Goal: Check status: Check status

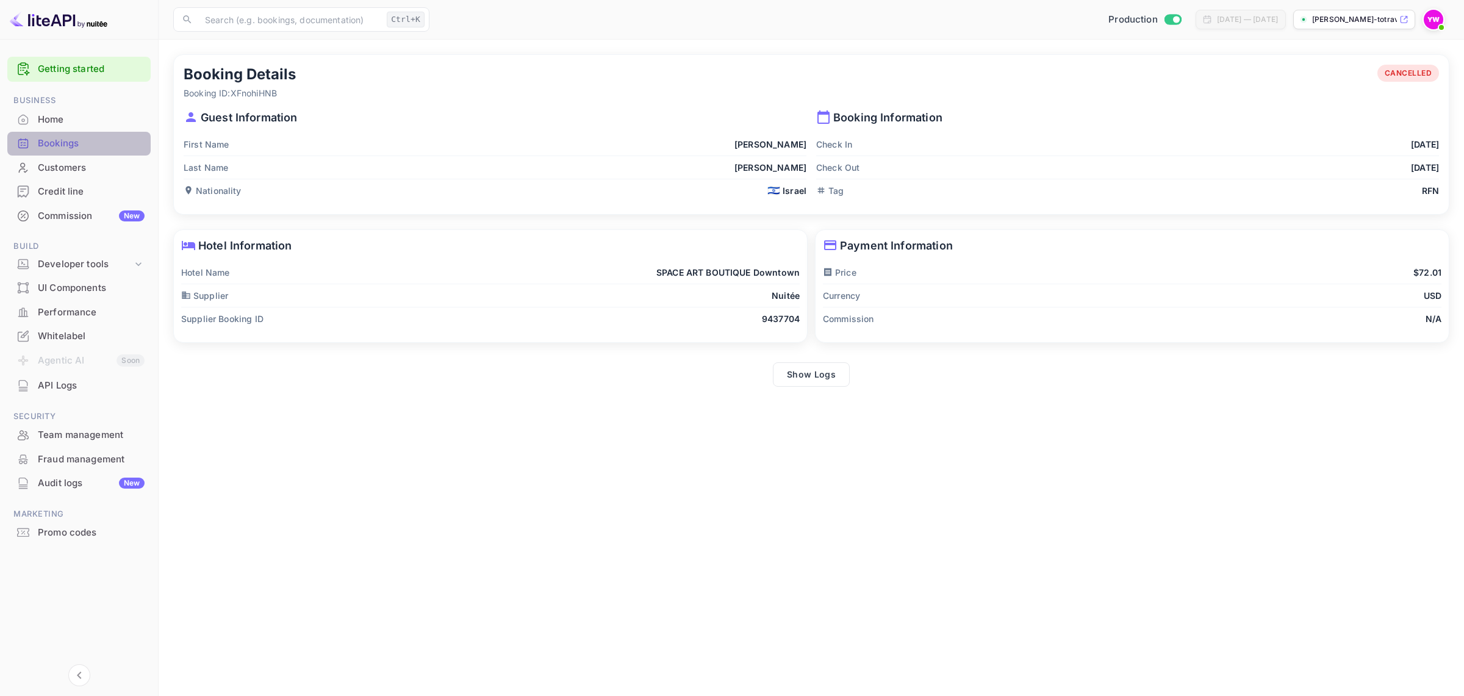
click at [52, 147] on div "Bookings" at bounding box center [91, 144] width 107 height 14
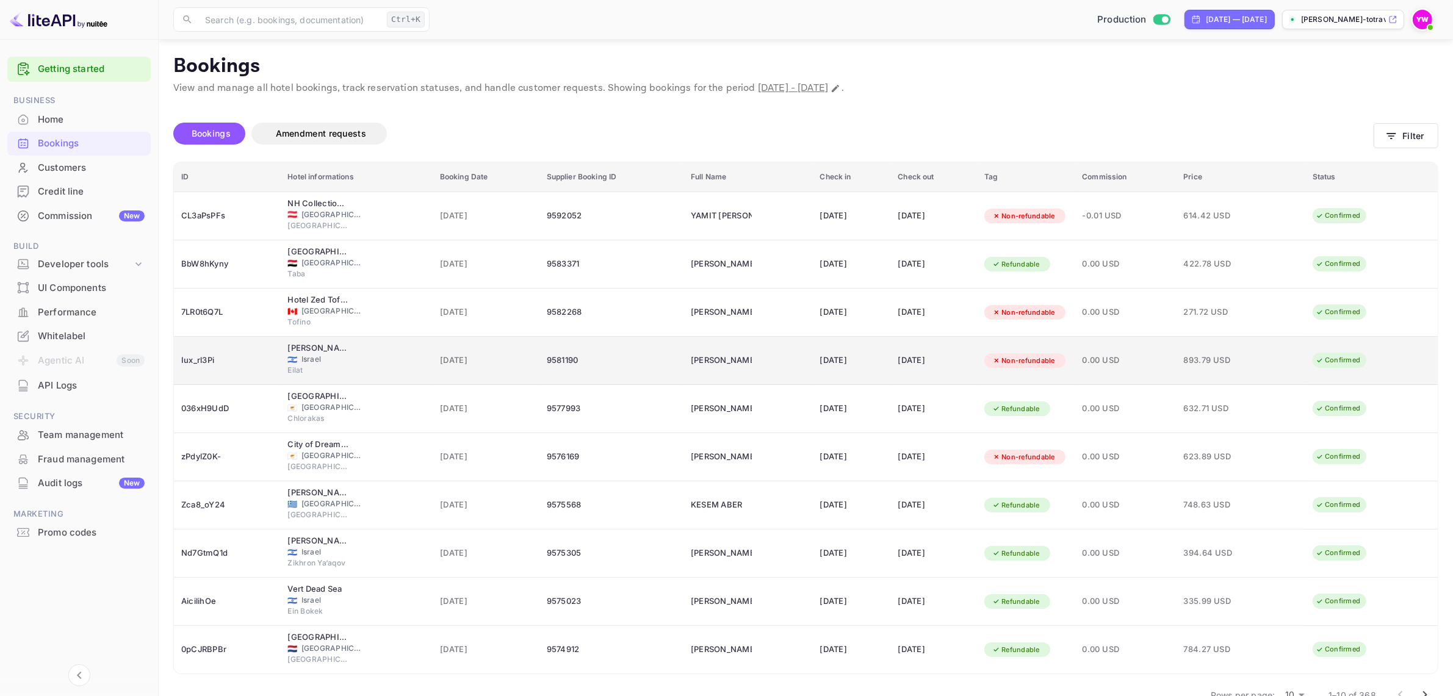
scroll to position [31, 0]
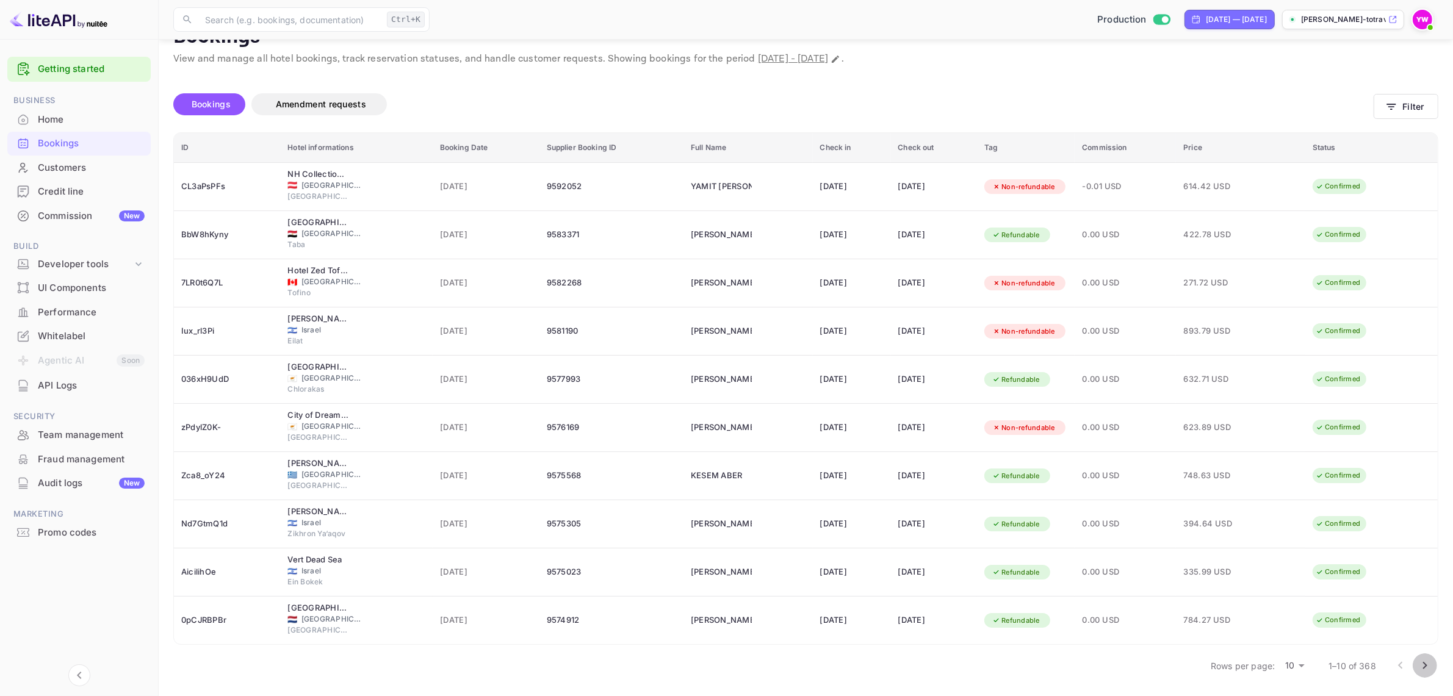
click at [1423, 659] on icon "Go to next page" at bounding box center [1424, 665] width 15 height 15
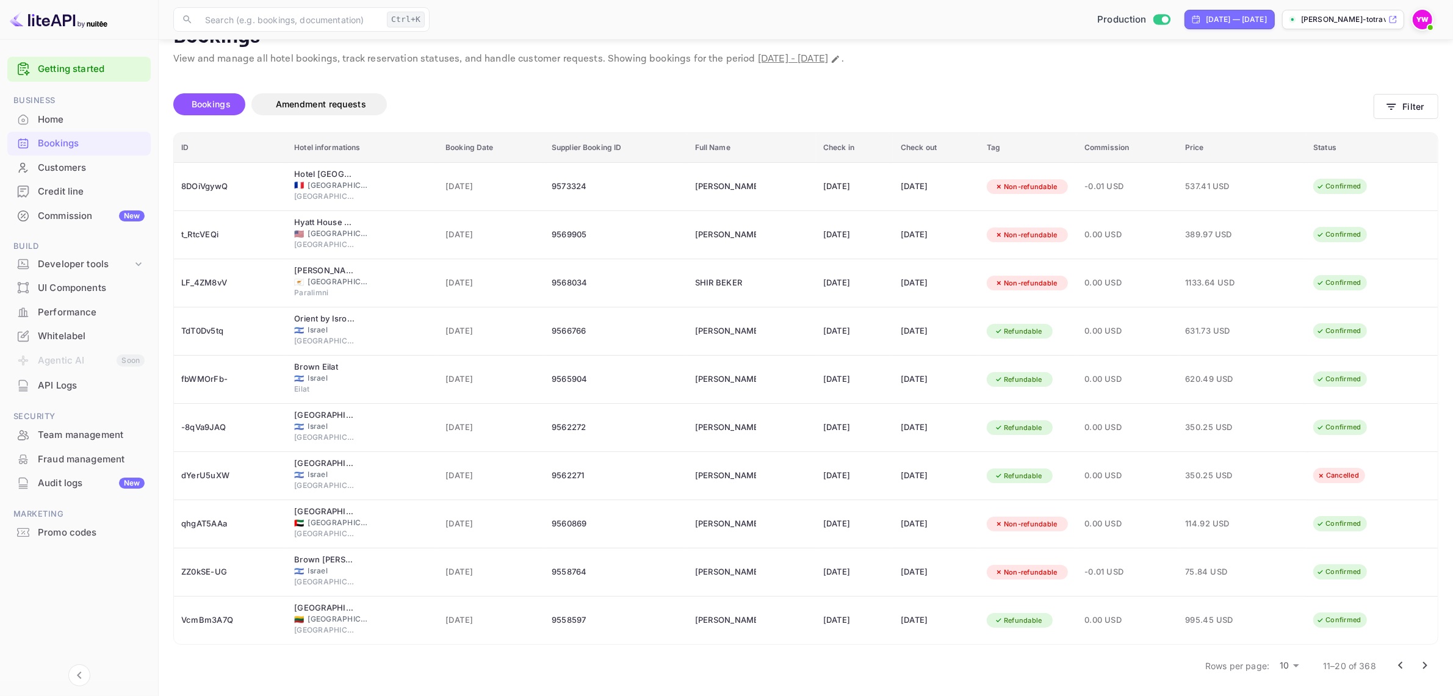
click at [1428, 666] on icon "Go to next page" at bounding box center [1424, 665] width 15 height 15
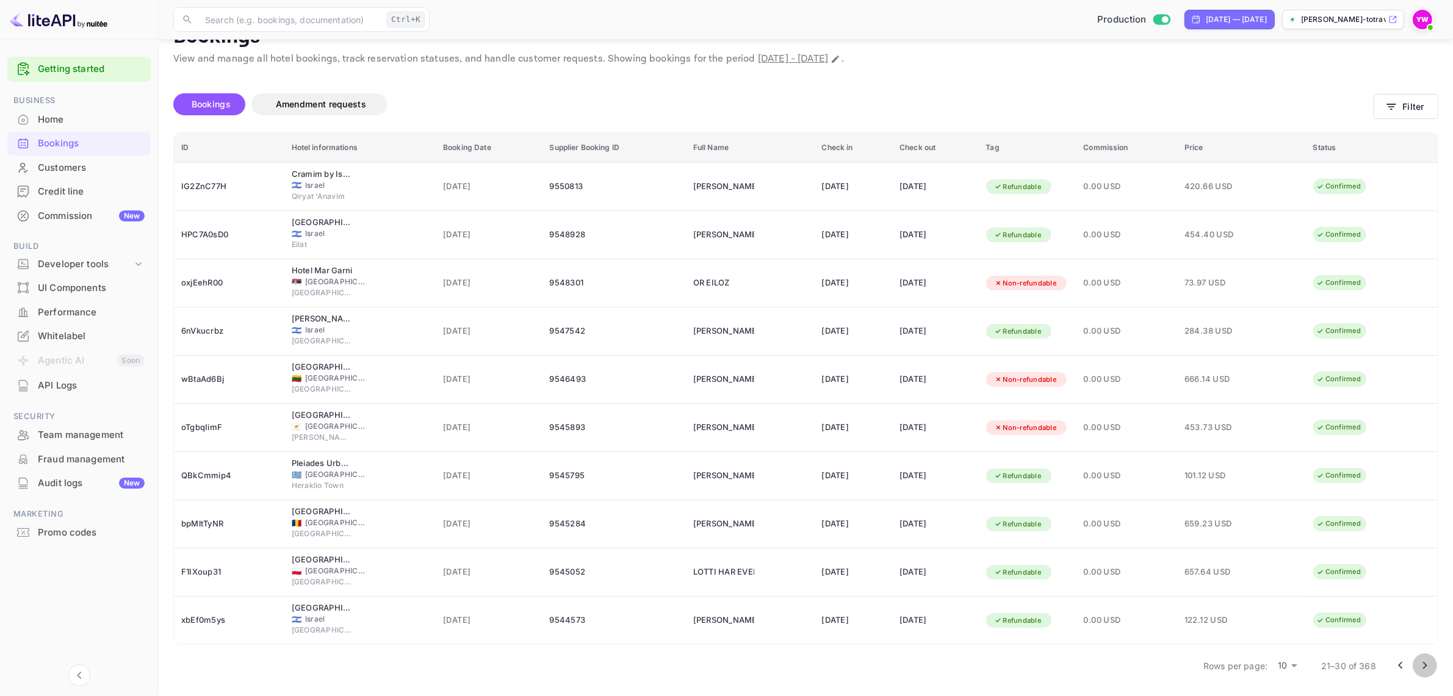
click at [1426, 667] on icon "Go to next page" at bounding box center [1424, 665] width 15 height 15
click at [1424, 666] on icon "Go to next page" at bounding box center [1424, 665] width 15 height 15
click at [1420, 663] on icon "Go to next page" at bounding box center [1424, 665] width 15 height 15
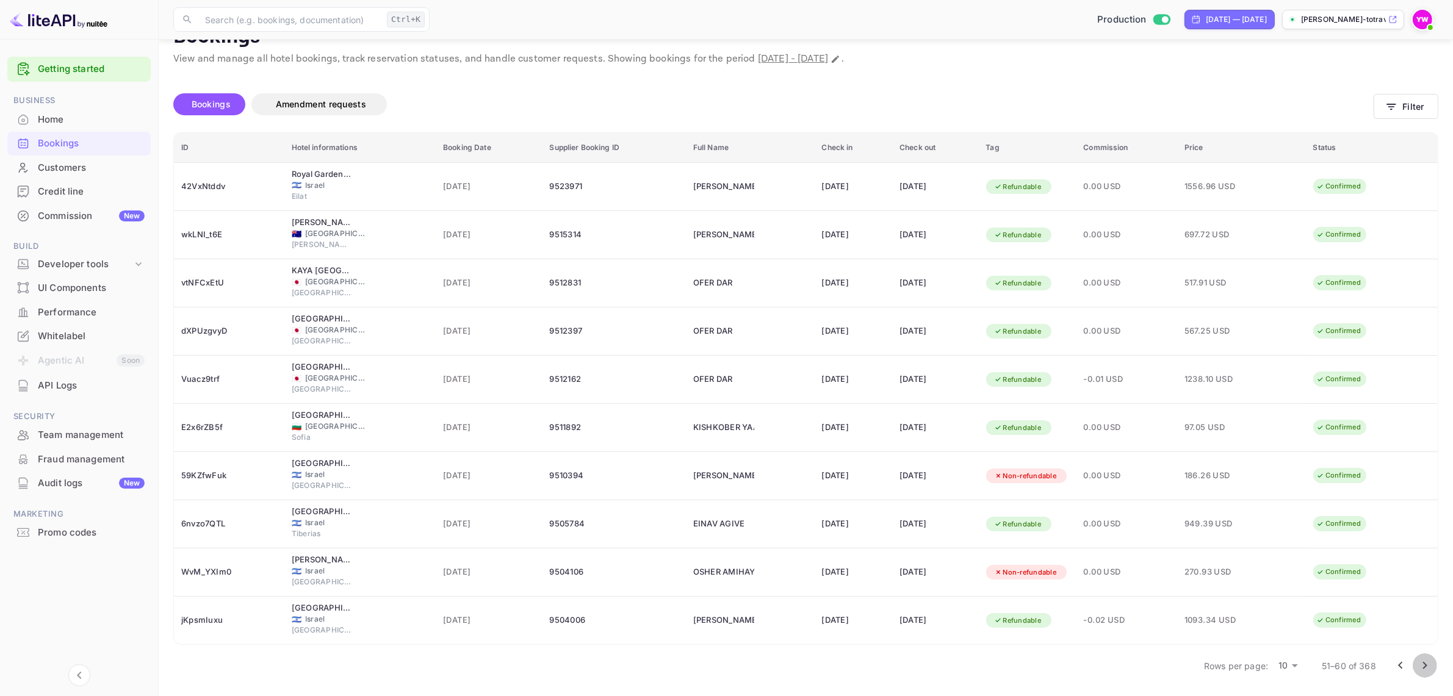
click at [1425, 662] on icon "Go to next page" at bounding box center [1424, 665] width 15 height 15
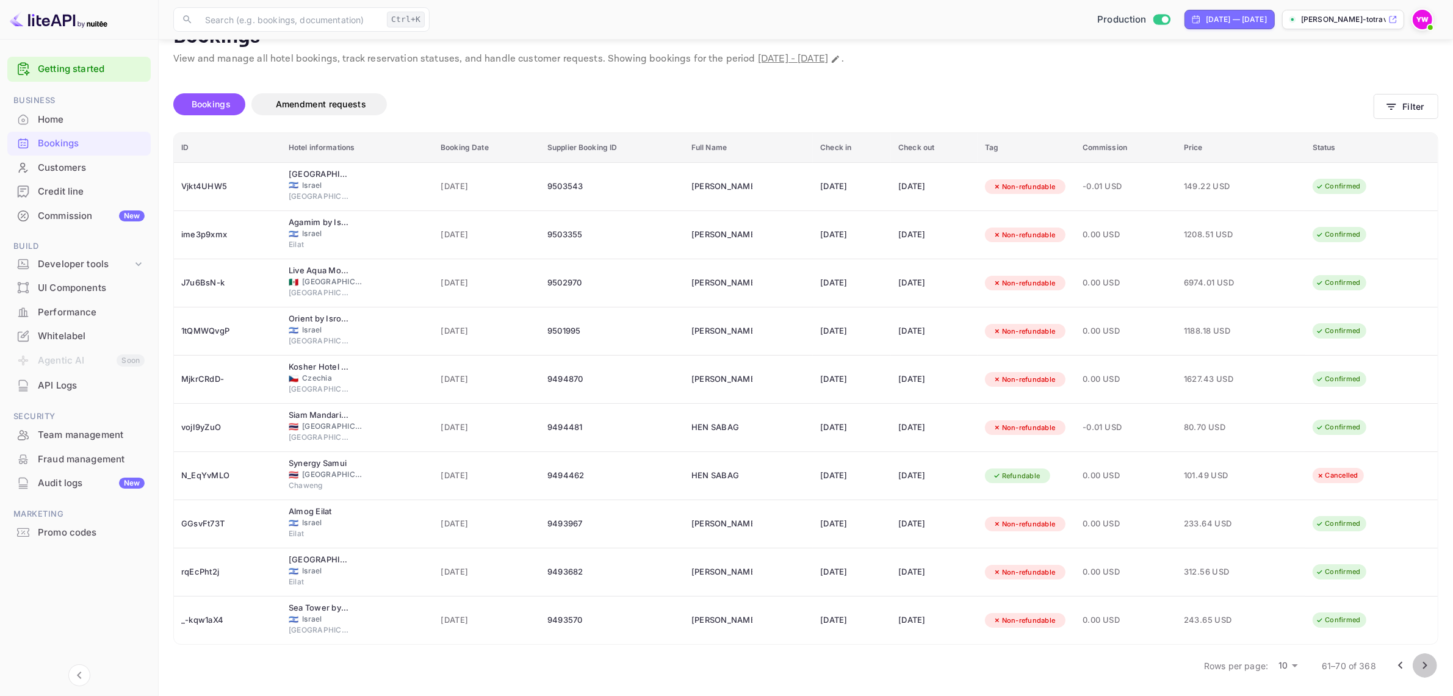
click at [1431, 662] on icon "Go to next page" at bounding box center [1424, 665] width 15 height 15
click at [1423, 666] on icon "Go to next page" at bounding box center [1424, 665] width 15 height 15
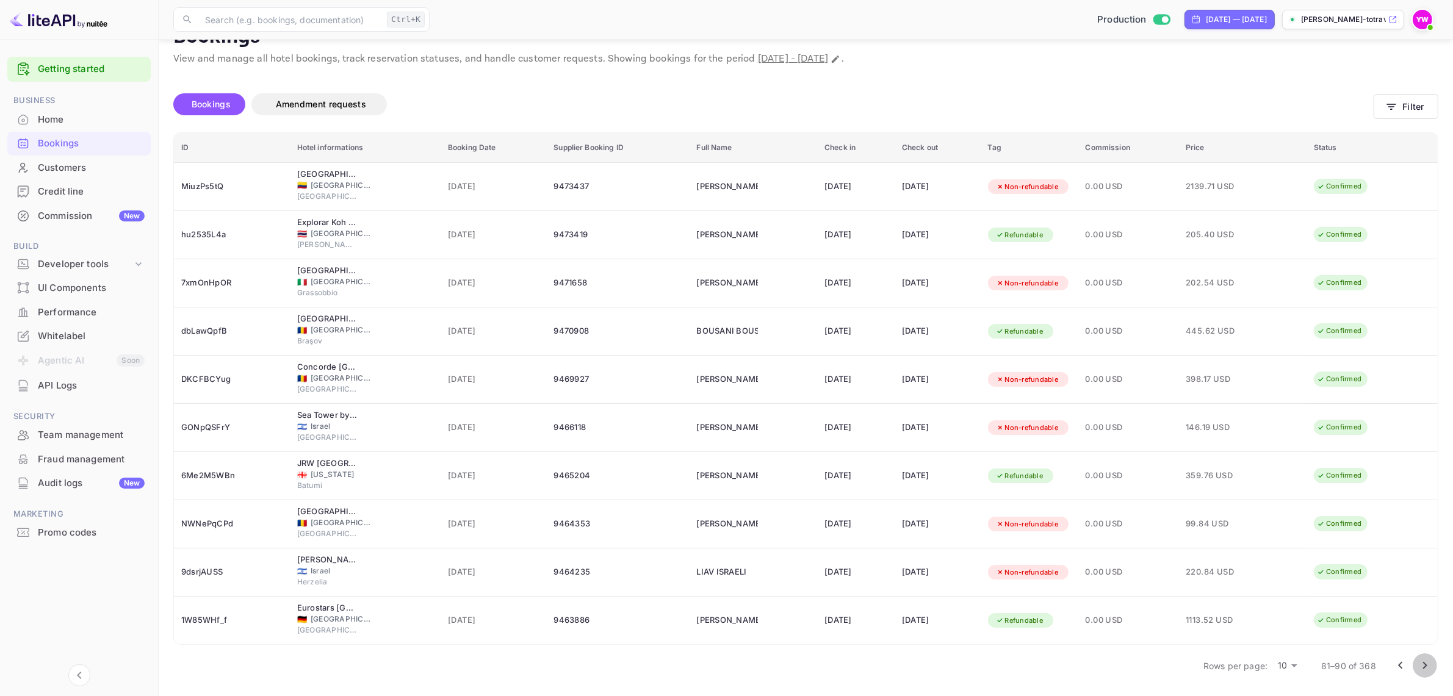
click at [1425, 664] on icon "Go to next page" at bounding box center [1424, 665] width 15 height 15
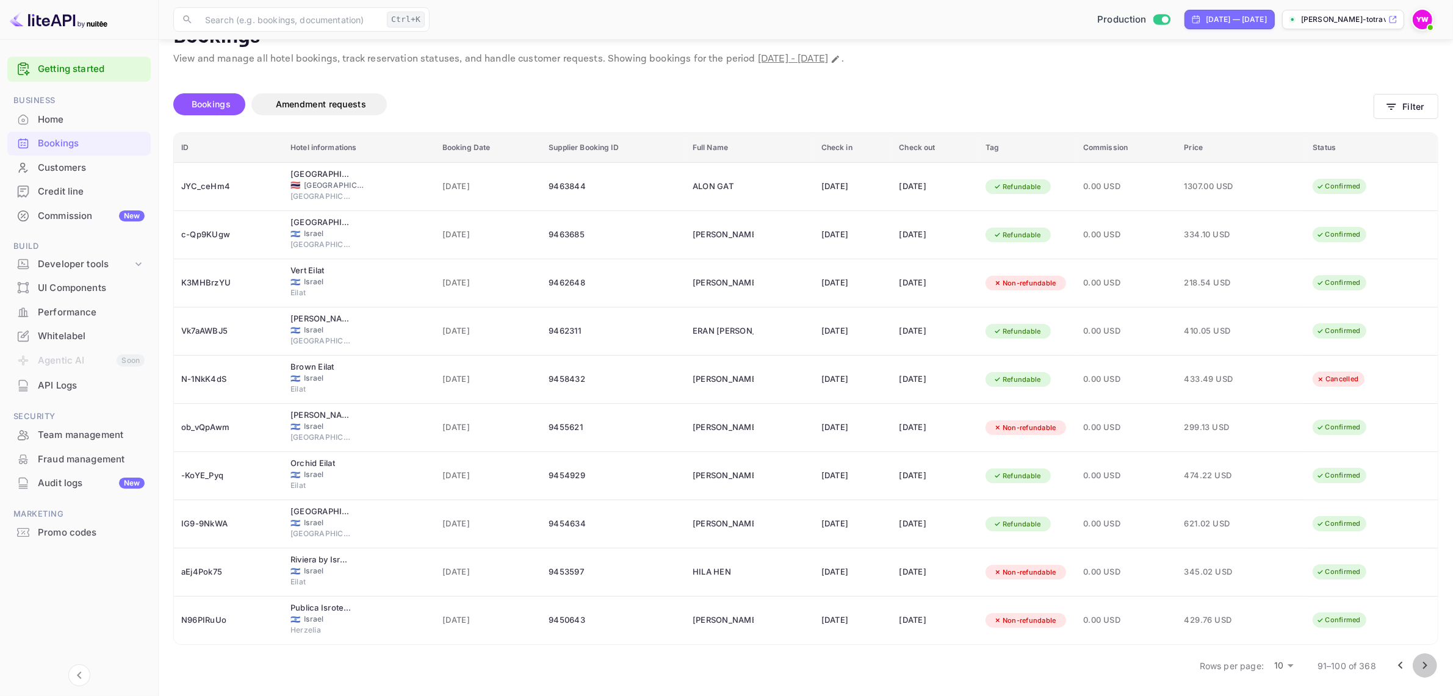
click at [1420, 663] on icon "Go to next page" at bounding box center [1424, 665] width 15 height 15
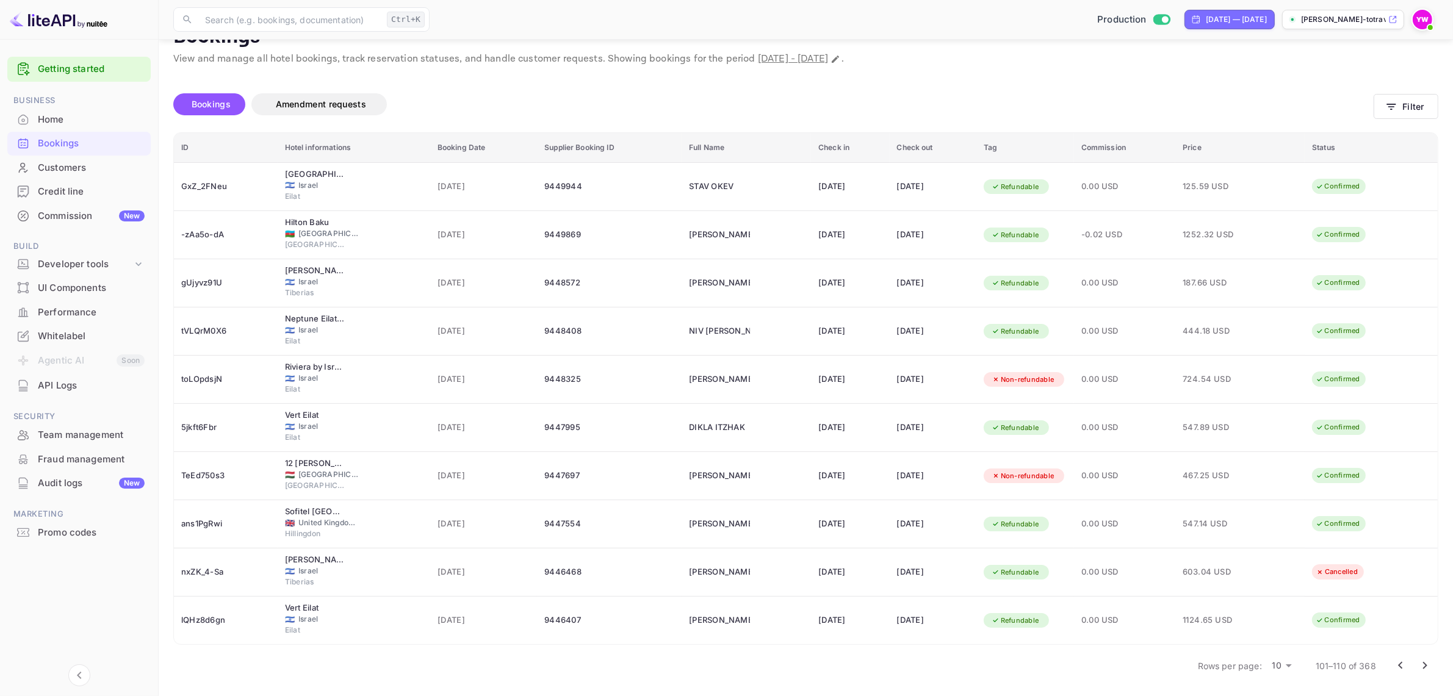
click at [1428, 664] on icon "Go to next page" at bounding box center [1424, 665] width 15 height 15
click at [1426, 662] on icon "Go to next page" at bounding box center [1424, 665] width 15 height 15
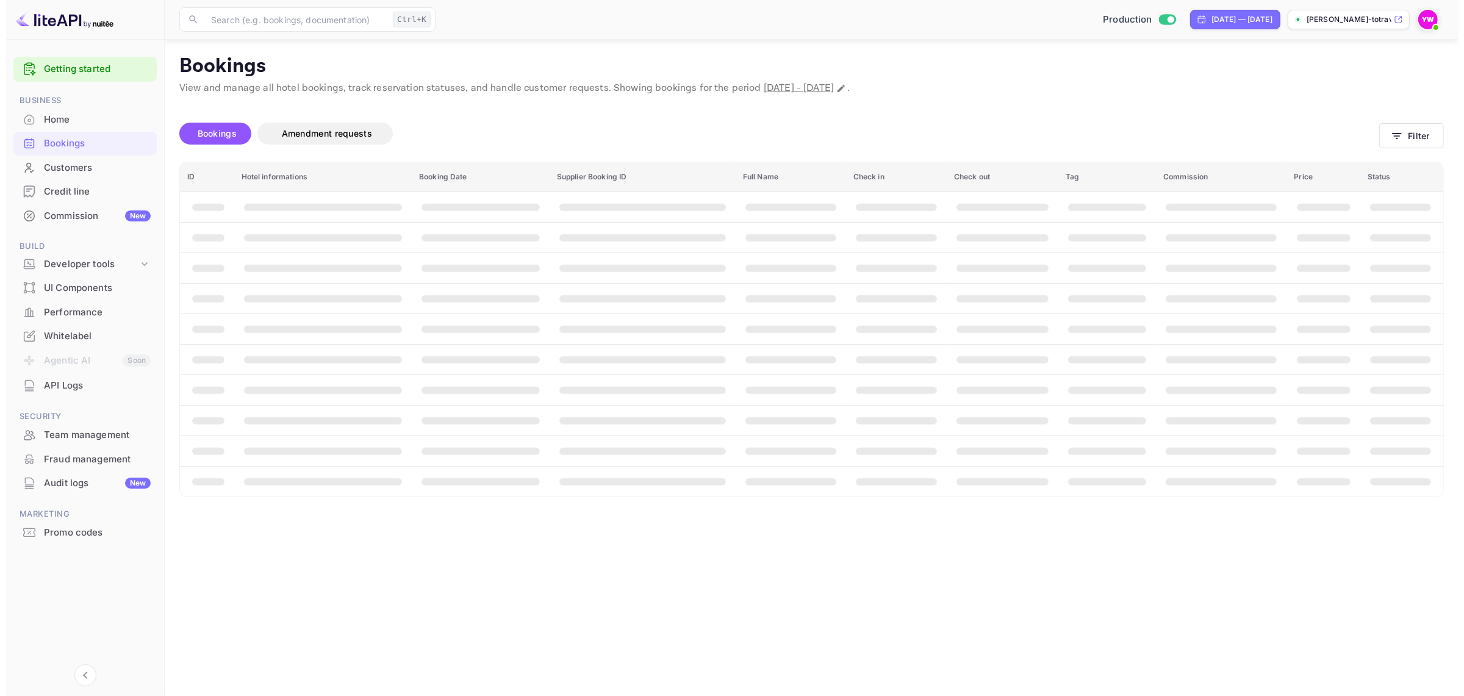
scroll to position [0, 0]
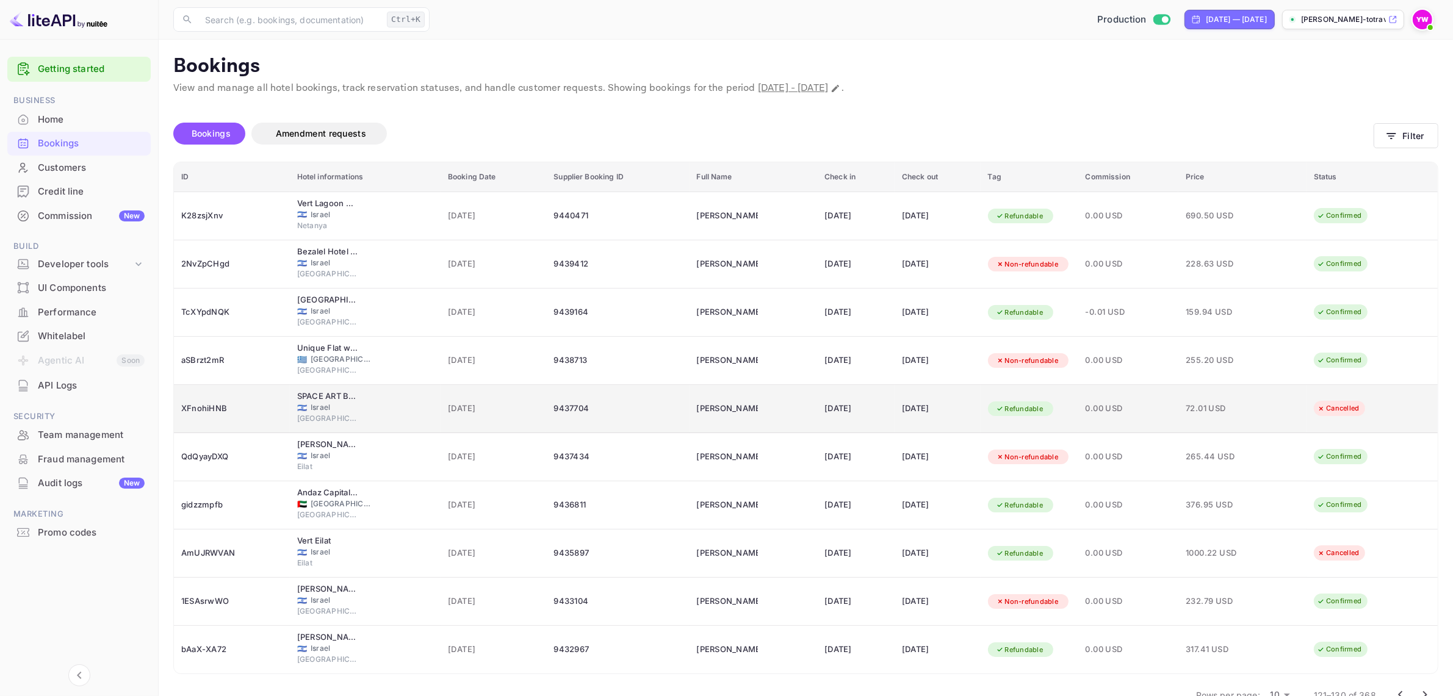
click at [856, 425] on td "25 Sep 2025" at bounding box center [855, 409] width 77 height 48
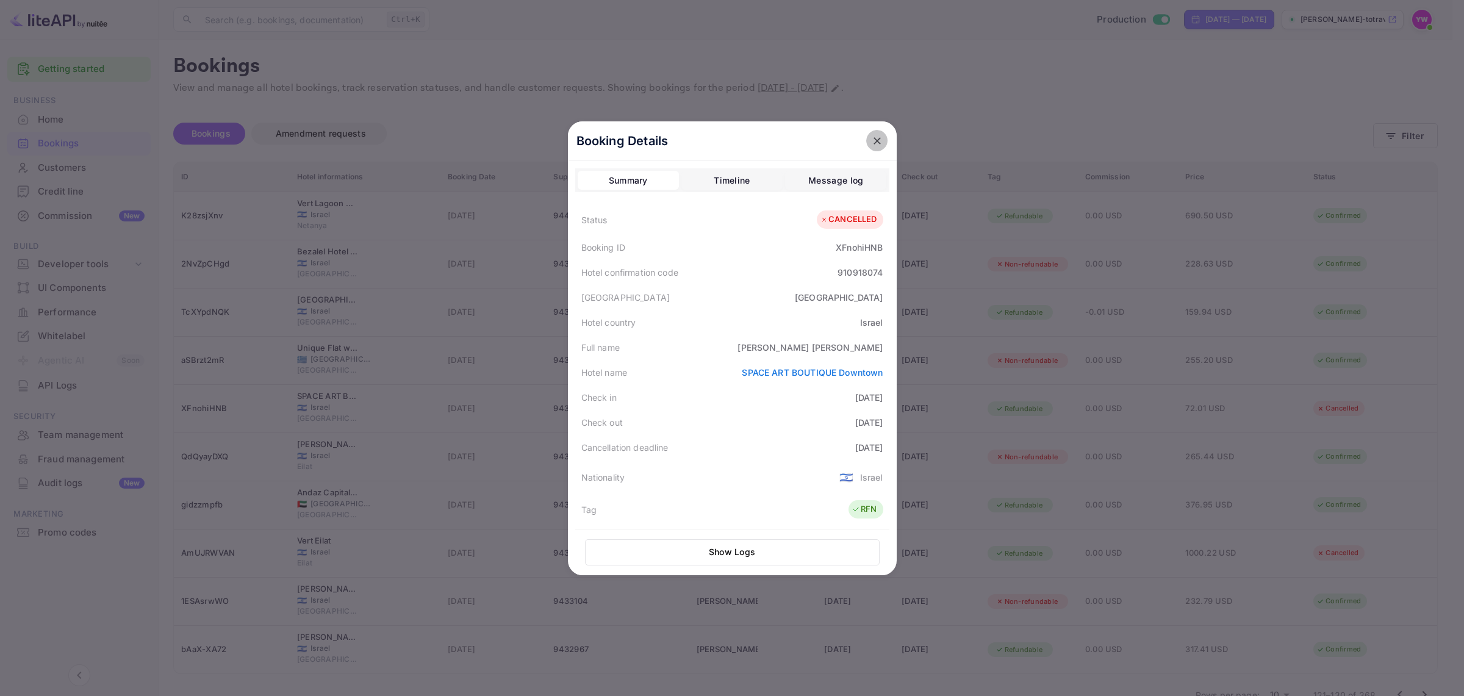
click at [871, 138] on icon "close" at bounding box center [877, 141] width 12 height 12
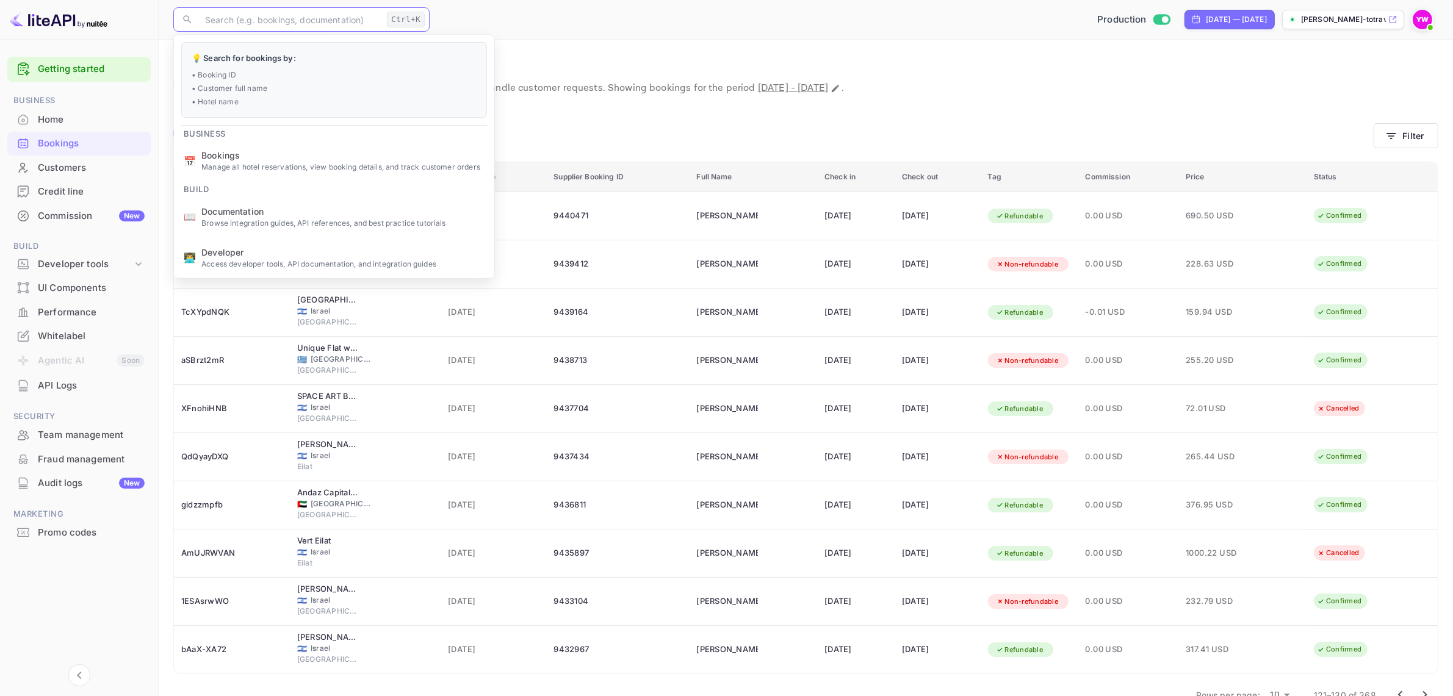
click at [251, 20] on input "text" at bounding box center [290, 19] width 184 height 24
paste input "vojI9yZuO"
type input "vojI9yZuO"
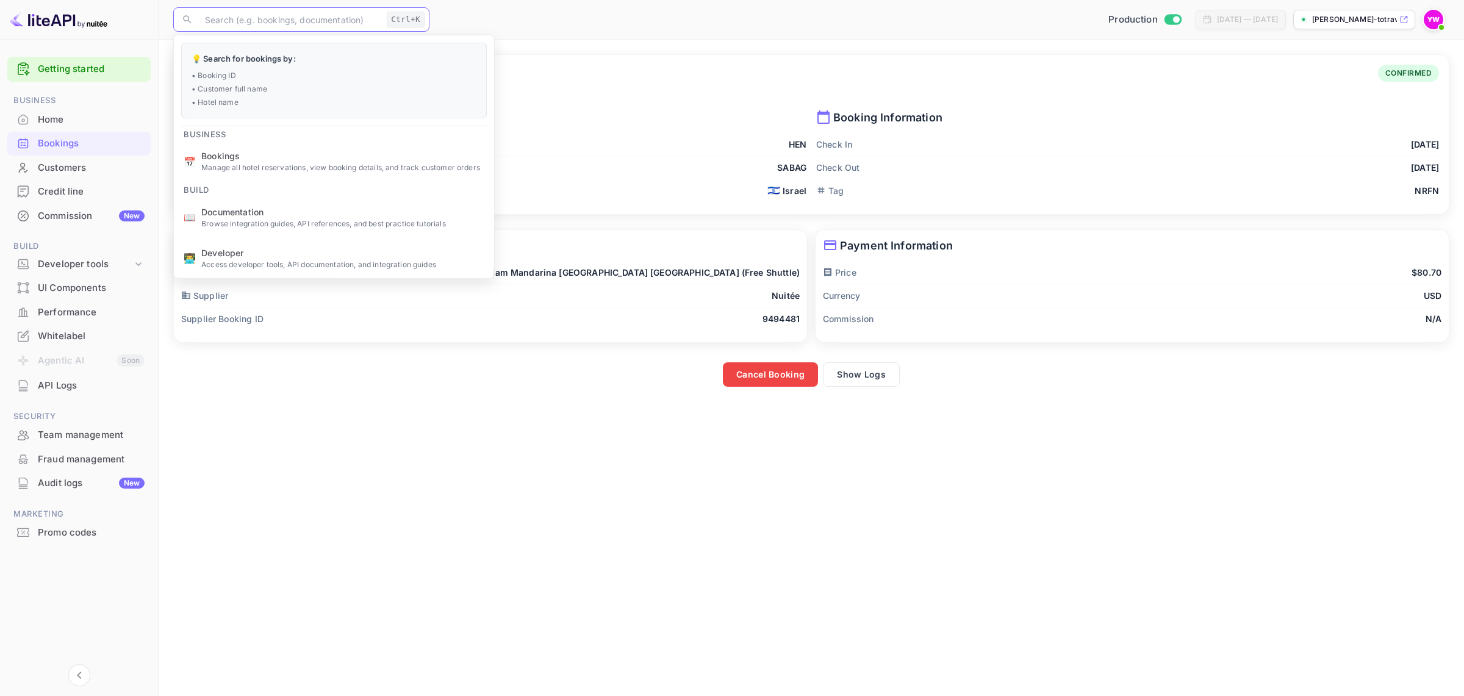
click at [1027, 461] on main "Booking Details Booking ID: vojI9yZuO CONFIRMED Guest Information First Name HE…" at bounding box center [812, 368] width 1306 height 656
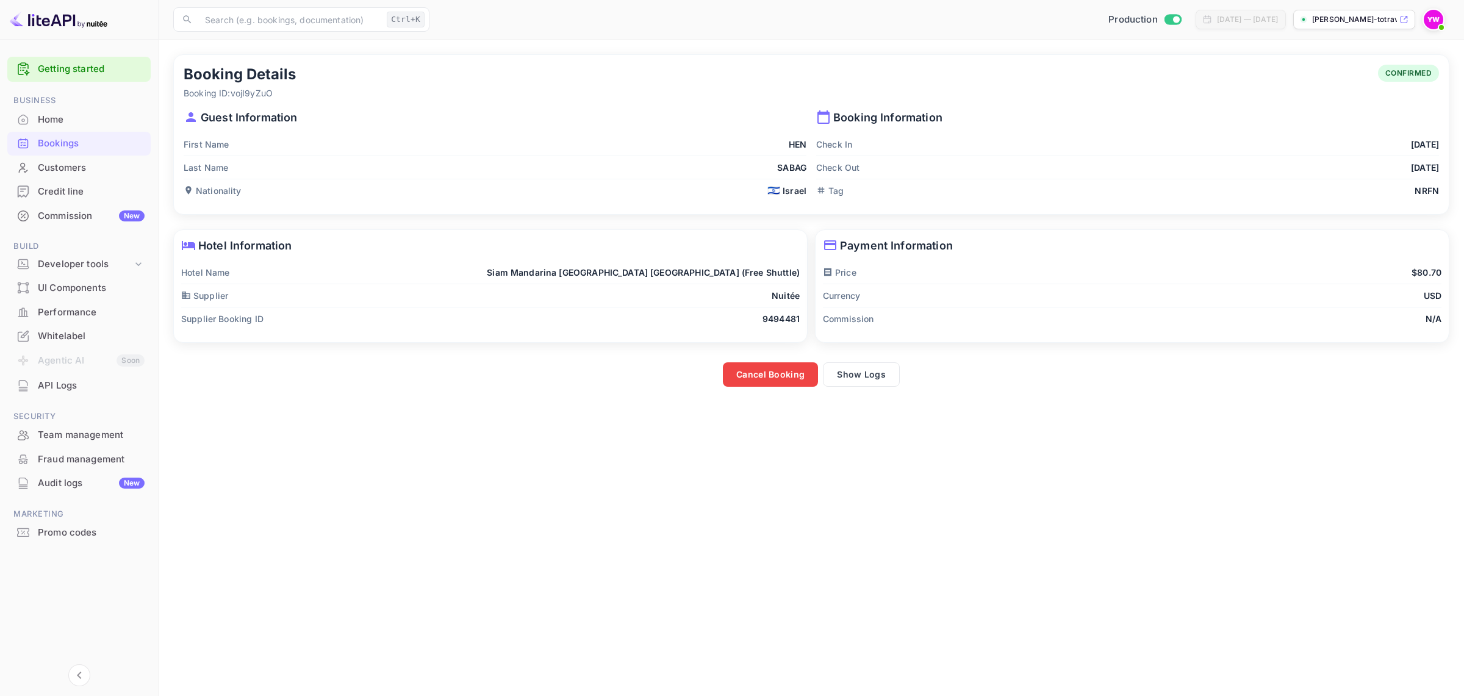
click at [65, 141] on div "Bookings" at bounding box center [91, 144] width 107 height 14
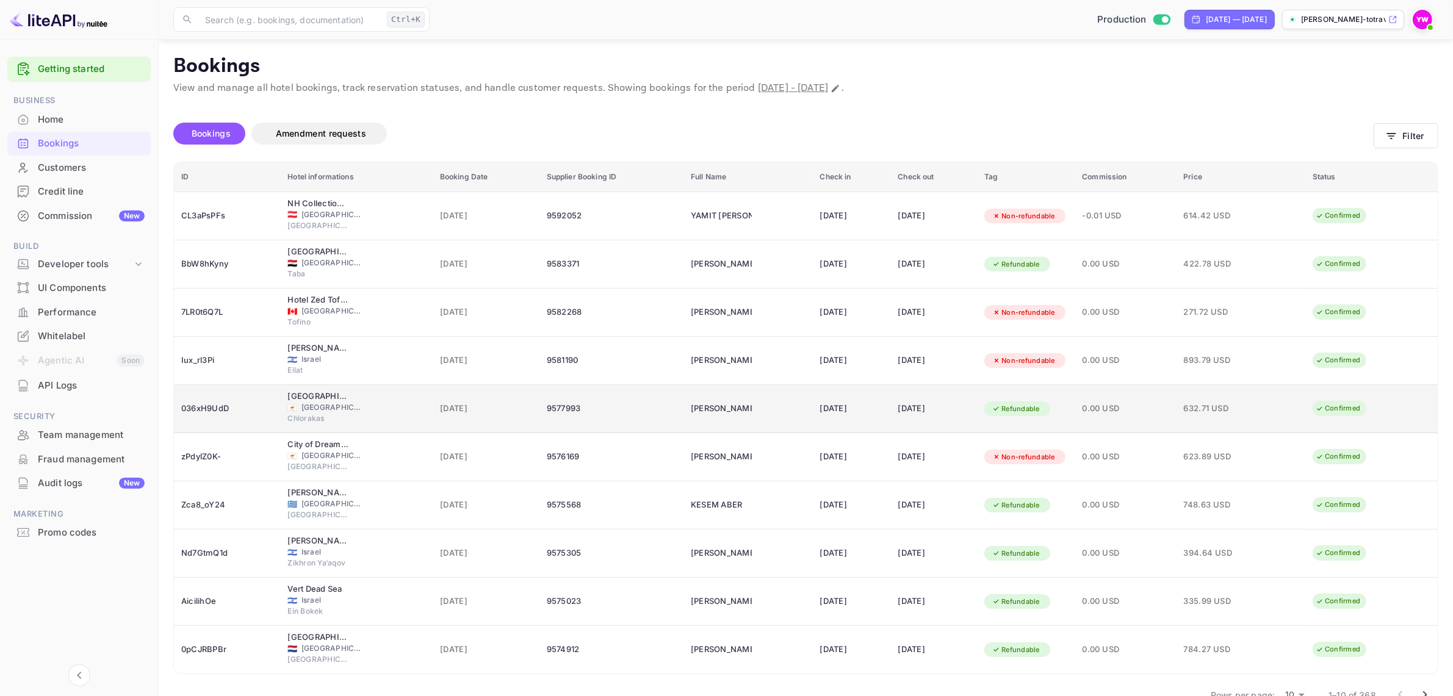
scroll to position [31, 0]
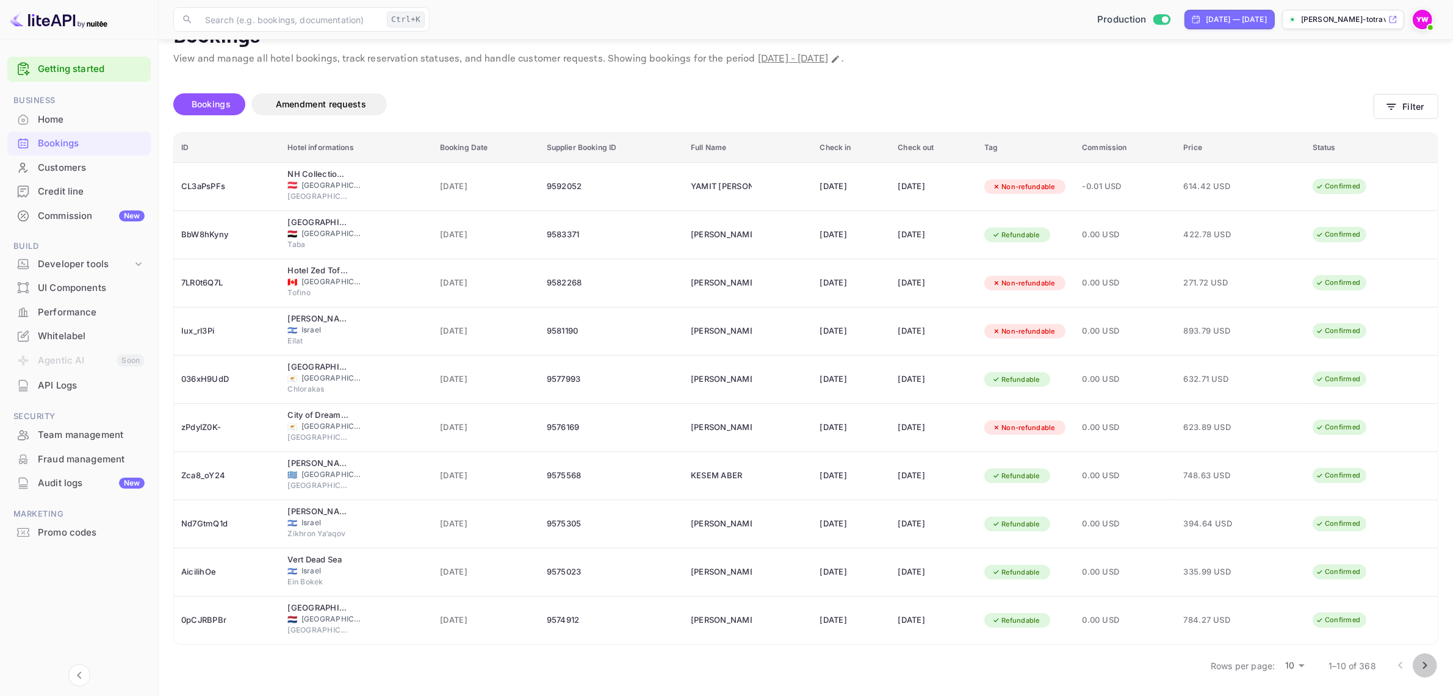
click at [1426, 667] on icon "Go to next page" at bounding box center [1424, 665] width 15 height 15
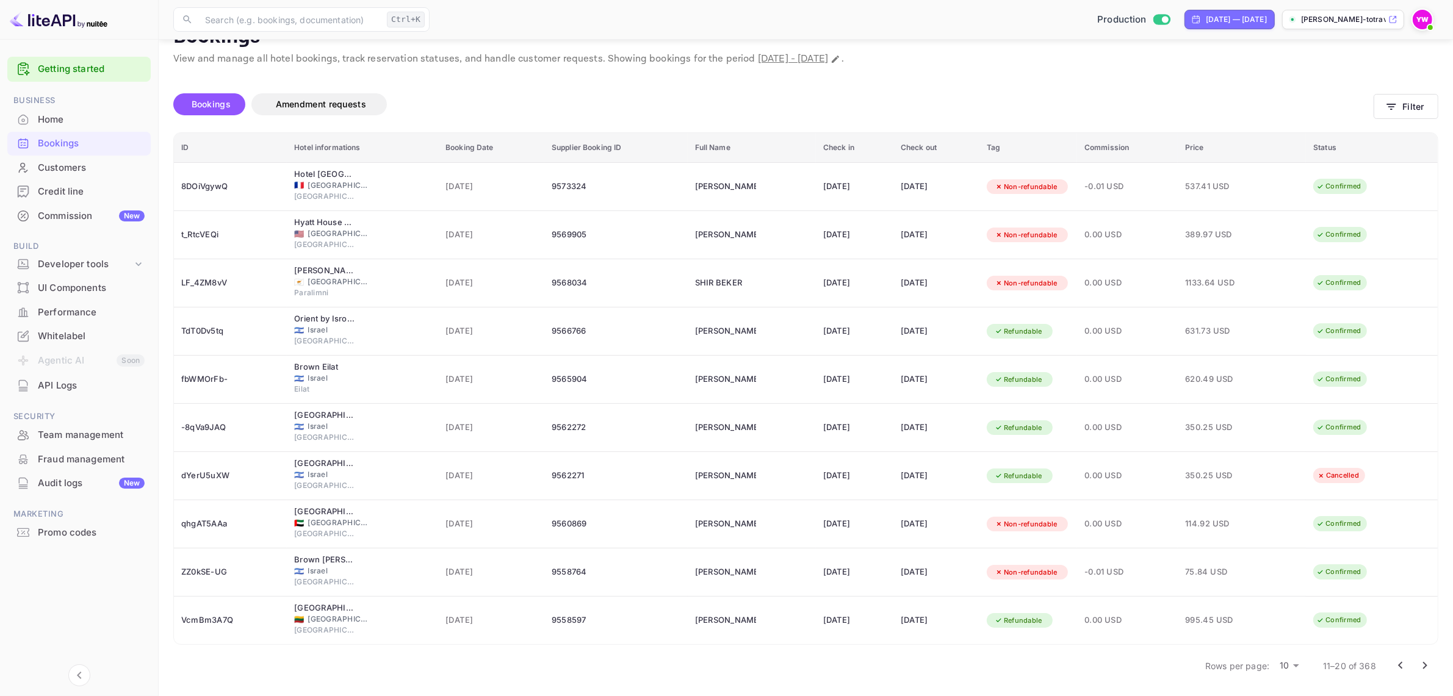
click at [1428, 666] on icon "Go to next page" at bounding box center [1424, 665] width 15 height 15
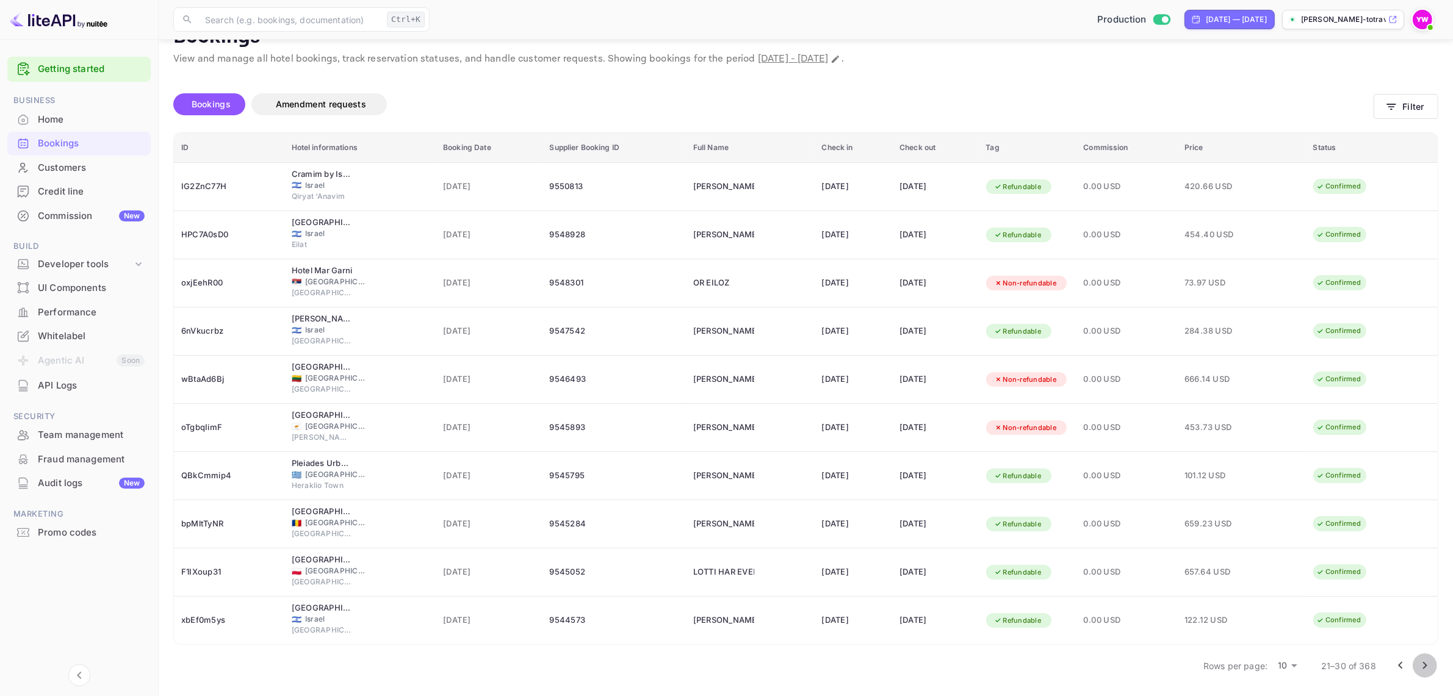
click at [1424, 664] on icon "Go to next page" at bounding box center [1425, 665] width 4 height 7
click at [1423, 663] on icon "Go to next page" at bounding box center [1425, 665] width 4 height 7
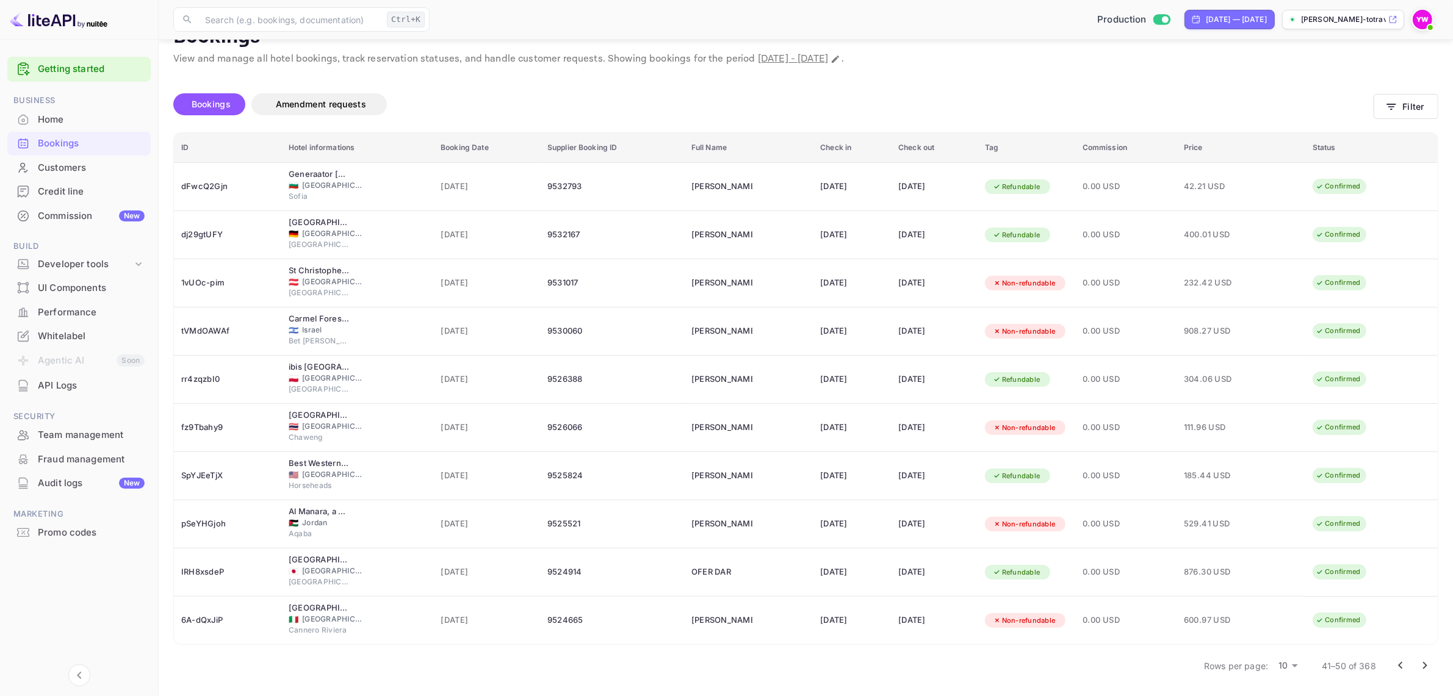
click at [1420, 659] on icon "Go to next page" at bounding box center [1424, 665] width 15 height 15
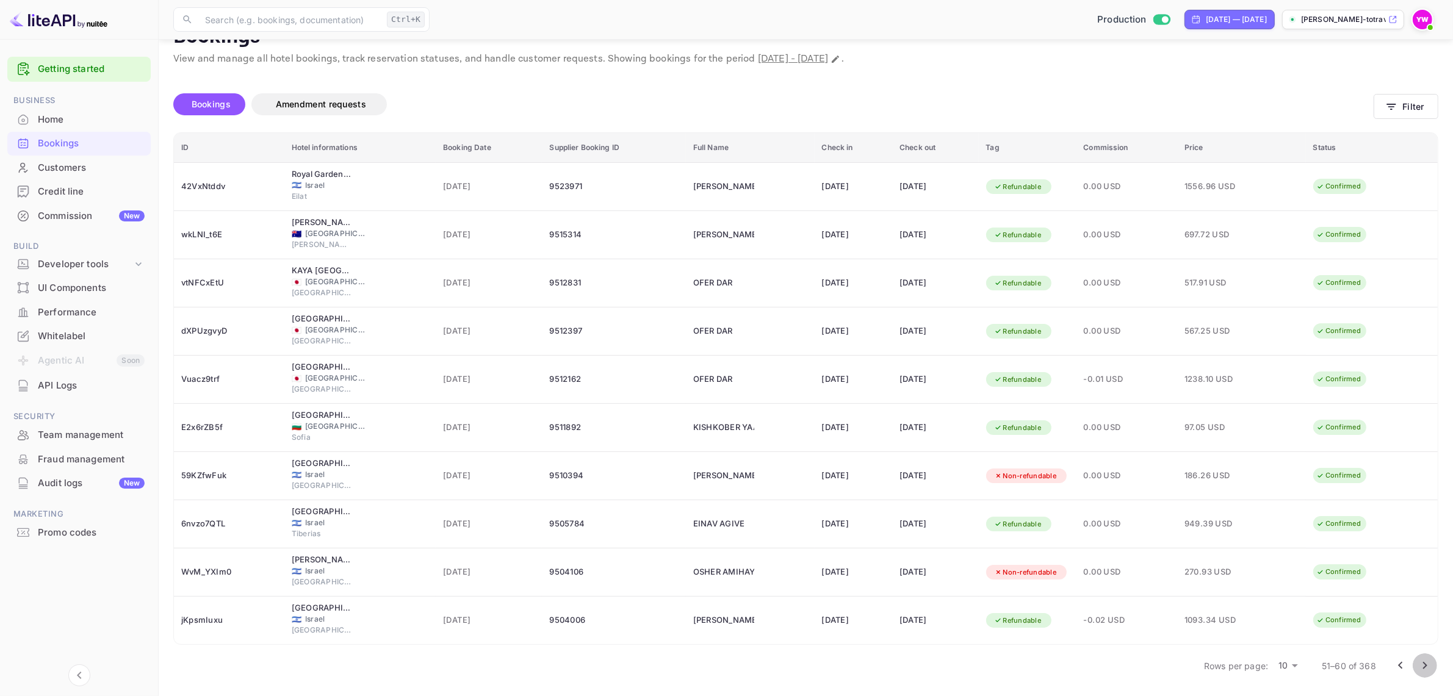
click at [1422, 659] on icon "Go to next page" at bounding box center [1424, 665] width 15 height 15
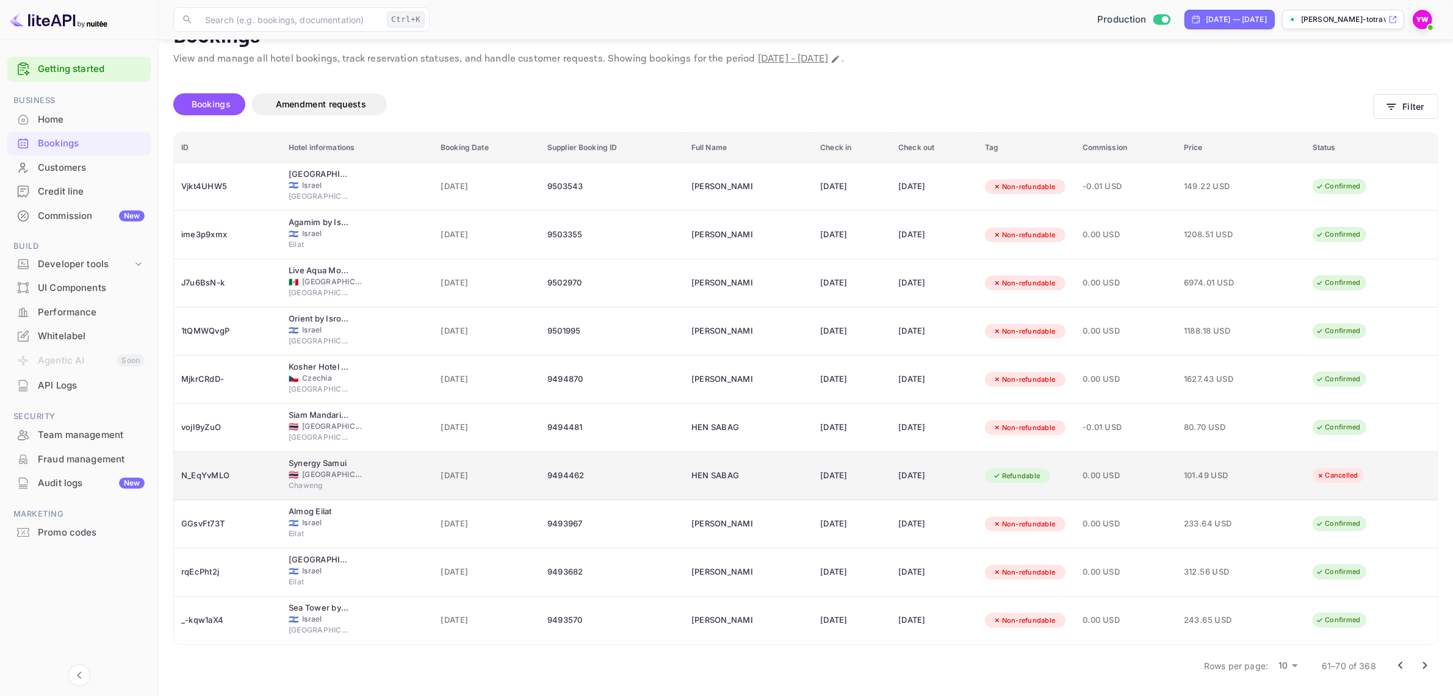
click at [209, 474] on div "N_EqYvMLO" at bounding box center [227, 476] width 93 height 20
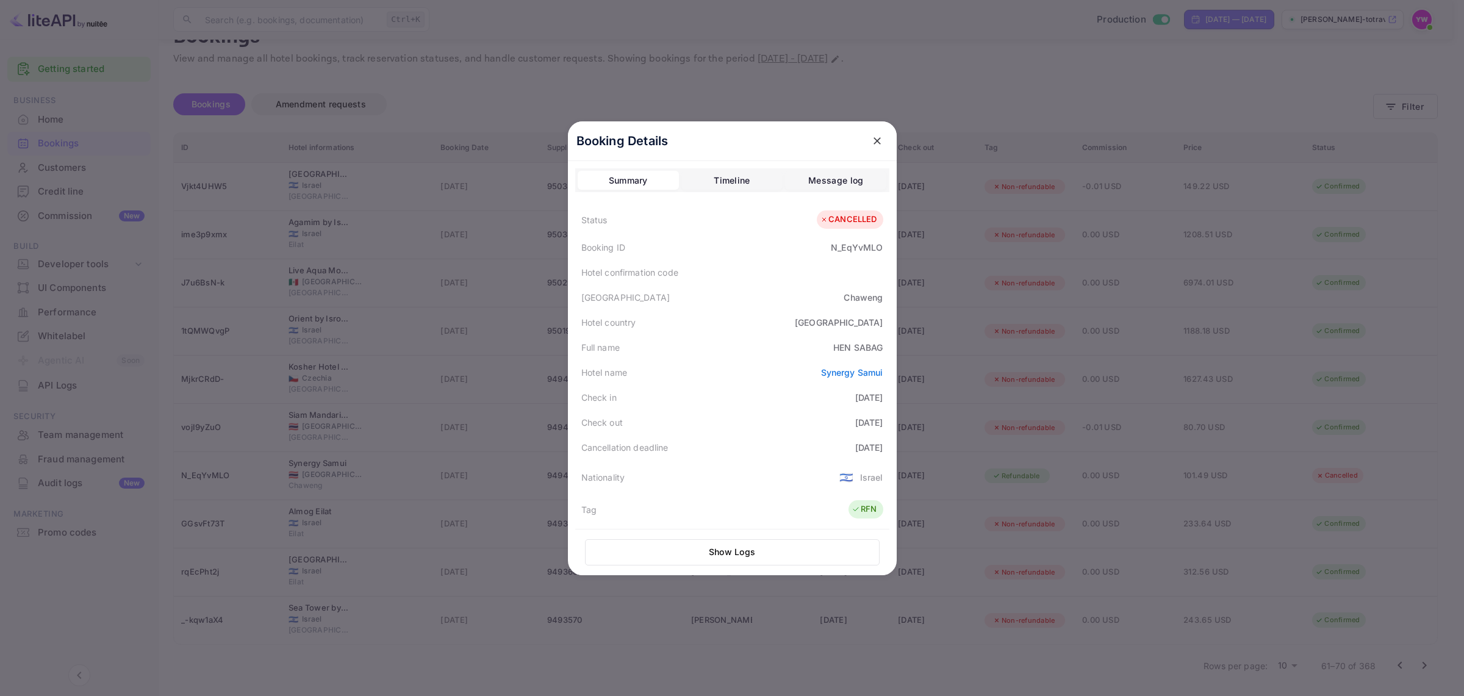
click at [871, 135] on icon "close" at bounding box center [877, 141] width 12 height 12
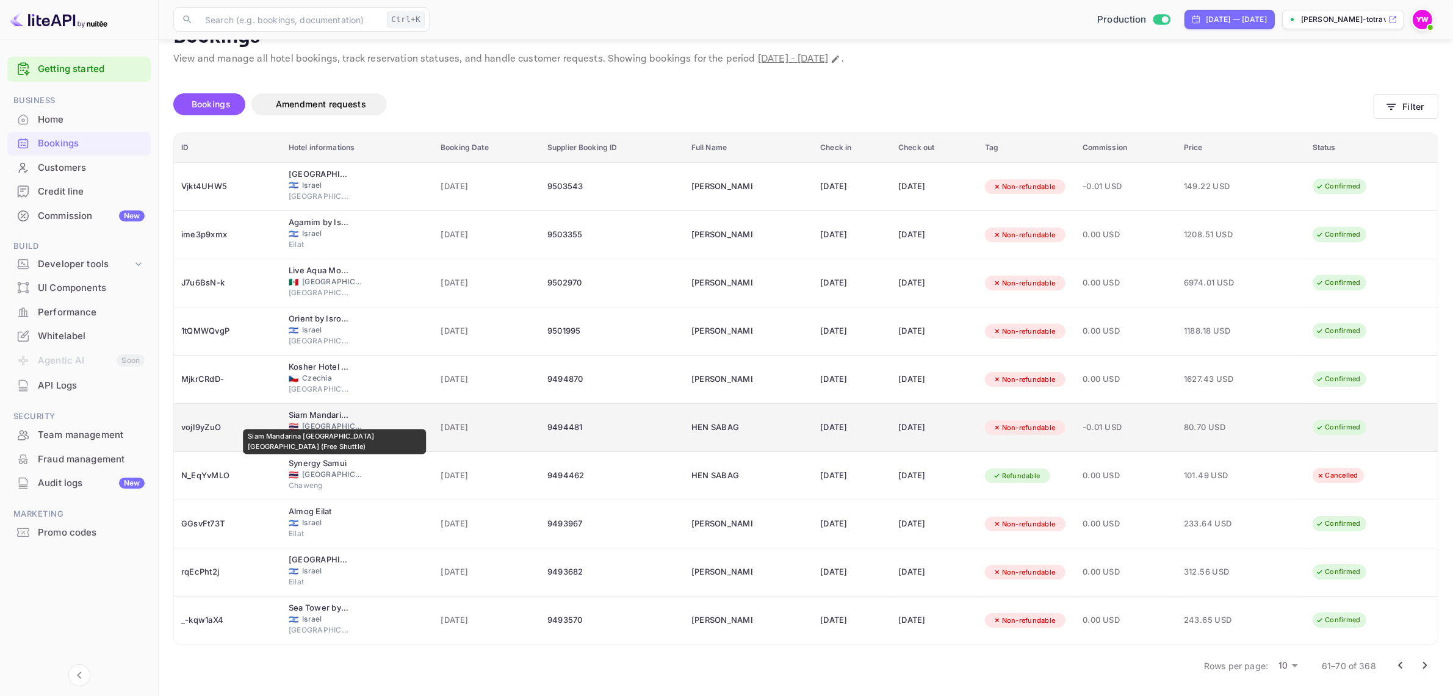
click at [334, 418] on div "Siam Mandarina Bangkok Suvarnabhumi Airport Hotel (Free Shuttle)" at bounding box center [319, 415] width 61 height 12
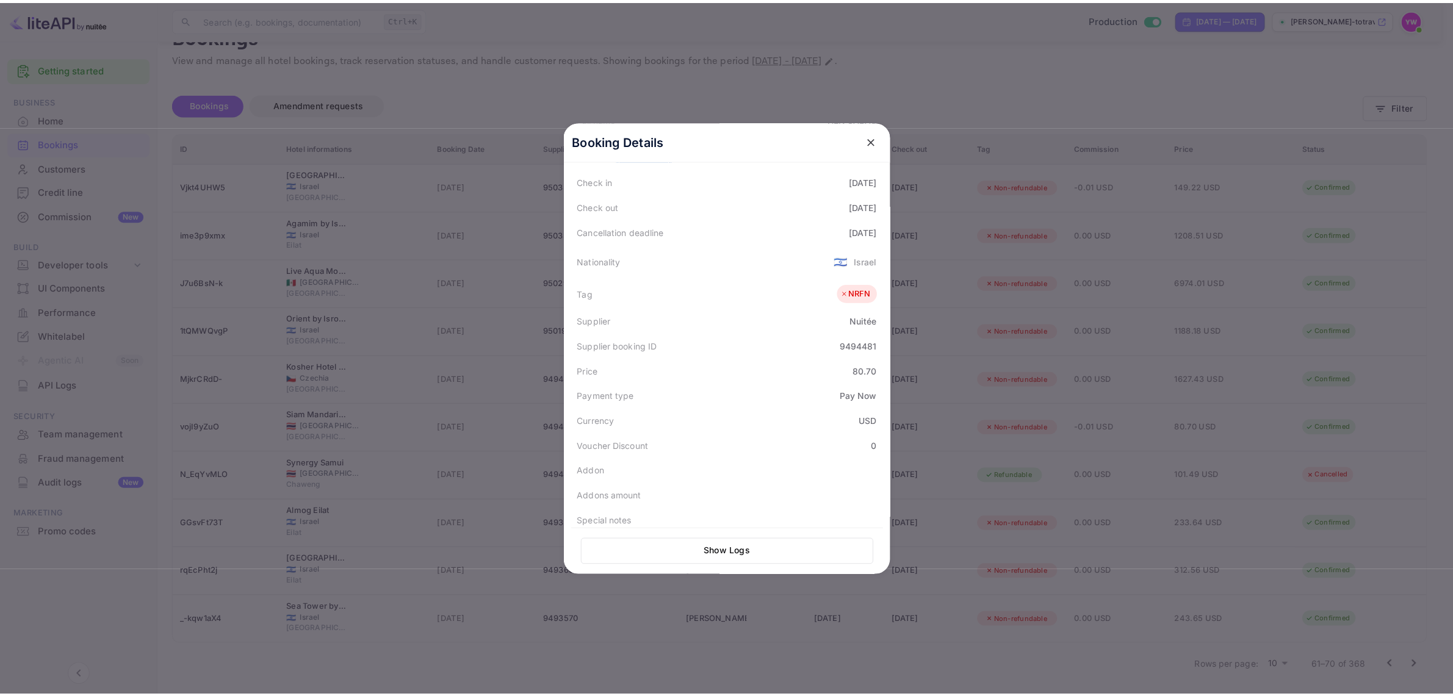
scroll to position [312, 0]
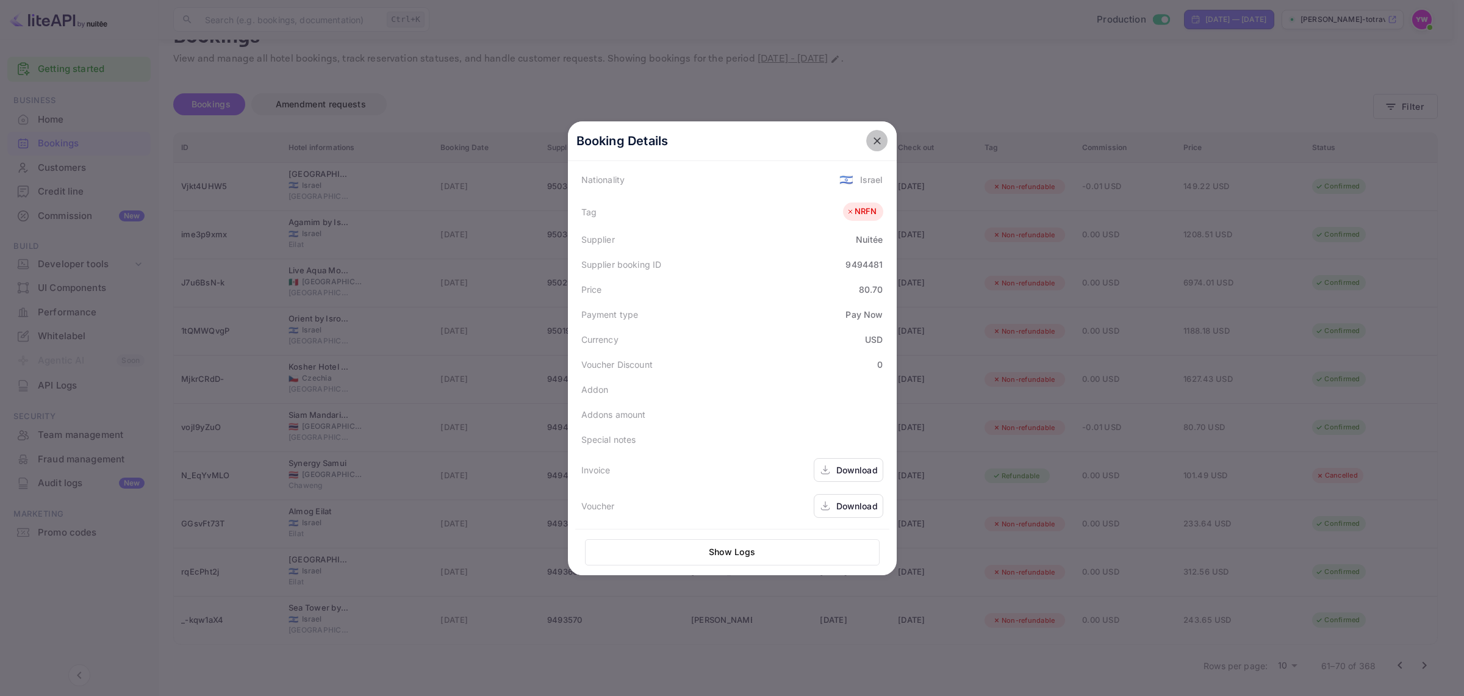
click at [871, 142] on icon "close" at bounding box center [877, 141] width 12 height 12
